Goal: Information Seeking & Learning: Find contact information

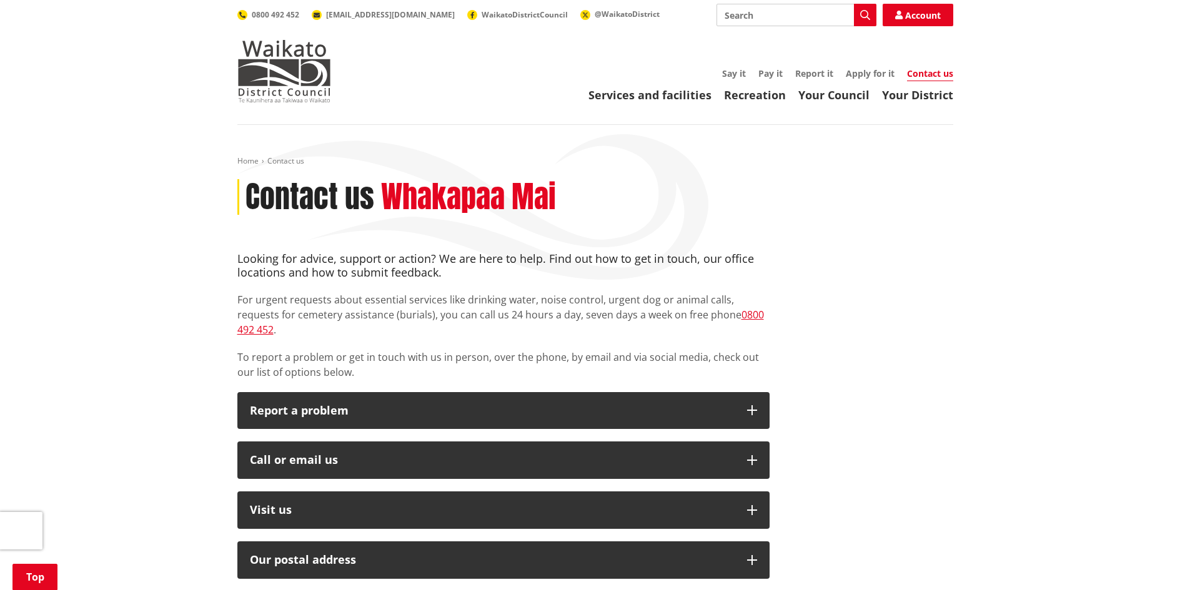
scroll to position [250, 0]
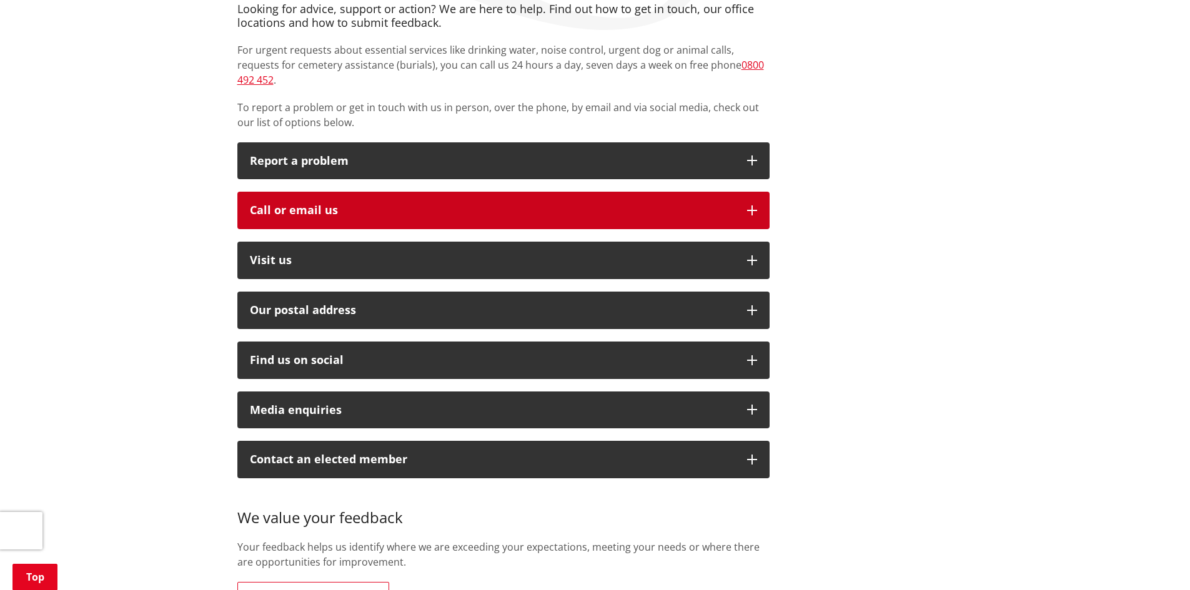
click at [754, 206] on icon "button" at bounding box center [752, 211] width 10 height 10
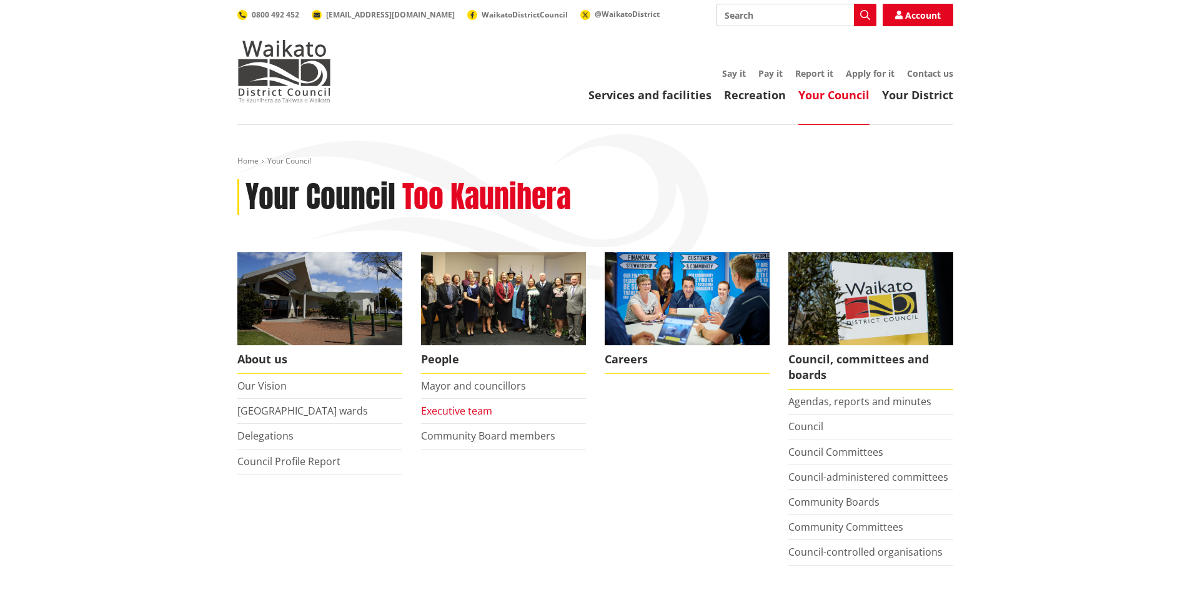
click at [465, 413] on link "Executive team" at bounding box center [456, 411] width 71 height 14
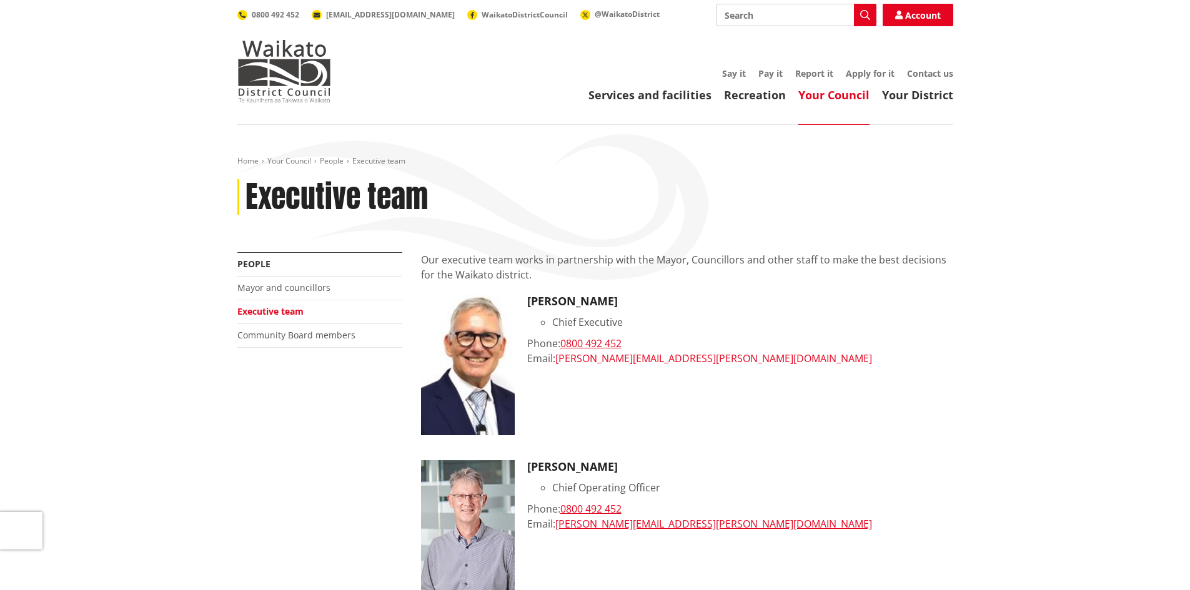
click at [631, 361] on link "craig.hobbs@waidc.govt.nz" at bounding box center [713, 359] width 317 height 14
drag, startPoint x: 685, startPoint y: 359, endPoint x: 566, endPoint y: 359, distance: 118.7
click at [559, 359] on div "Email: craig.hobbs@waidc.govt.nz" at bounding box center [740, 358] width 426 height 15
copy link "craig.hobbs@waidc.govt.nz"
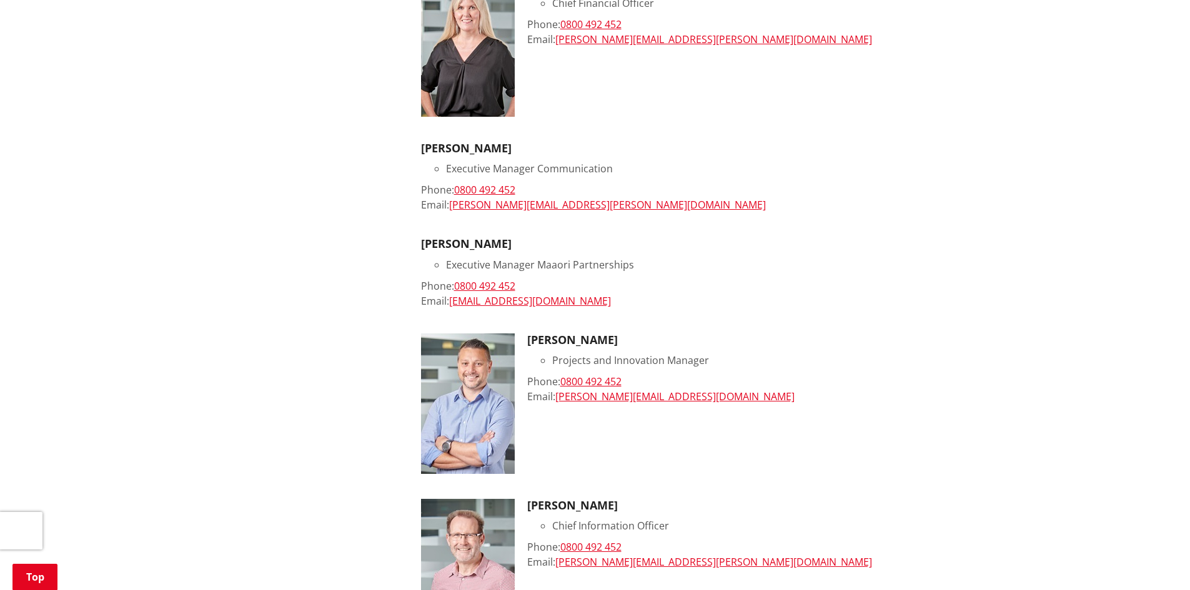
scroll to position [1125, 0]
